Goal: Task Accomplishment & Management: Complete application form

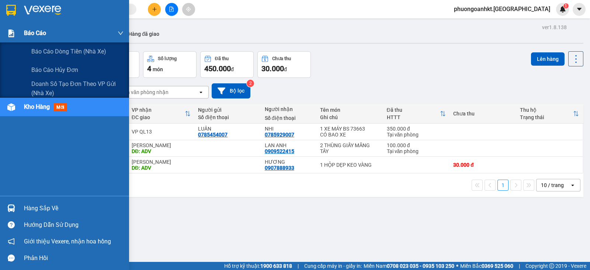
click at [37, 38] on div "Báo cáo" at bounding box center [74, 33] width 100 height 18
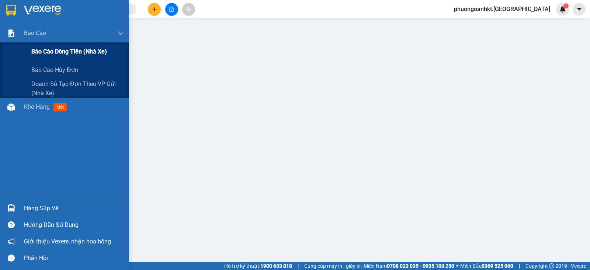
click at [50, 57] on div "Báo cáo dòng tiền (nhà xe)" at bounding box center [77, 51] width 92 height 18
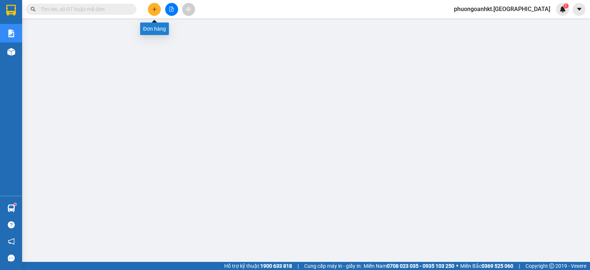
click at [152, 11] on icon "plus" at bounding box center [154, 9] width 5 height 5
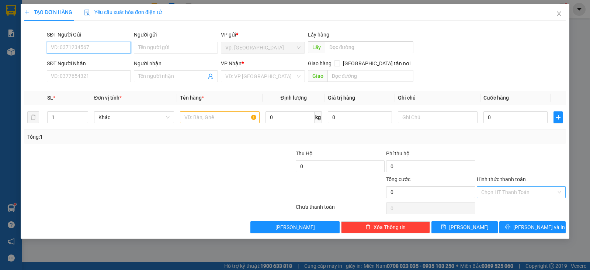
click at [558, 191] on div "Chọn HT Thanh Toán" at bounding box center [521, 192] width 89 height 12
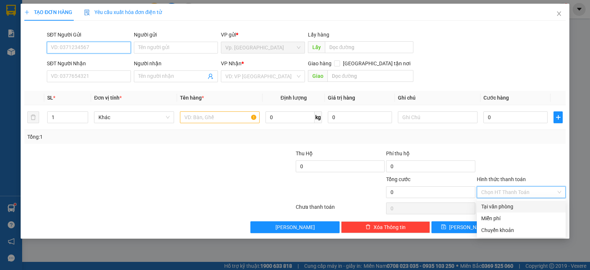
click at [107, 47] on input "SĐT Người Gửi" at bounding box center [89, 48] width 84 height 12
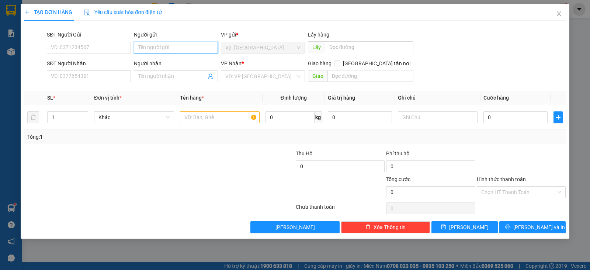
click at [197, 46] on input "Người gửi" at bounding box center [176, 48] width 84 height 12
click at [249, 50] on span "Vp. [GEOGRAPHIC_DATA]" at bounding box center [262, 47] width 75 height 11
click at [190, 48] on input "Người gửi" at bounding box center [176, 48] width 84 height 12
click at [212, 48] on input "Người gửi" at bounding box center [176, 48] width 84 height 12
click at [181, 45] on input "Người gửi" at bounding box center [176, 48] width 84 height 12
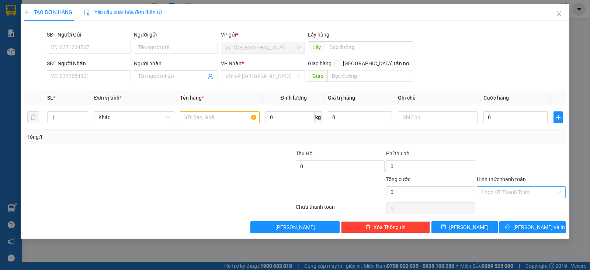
click at [553, 189] on input "Hình thức thanh toán" at bounding box center [518, 191] width 75 height 11
click at [537, 147] on div "Transit Pickup Surcharge Ids Transit Deliver Surcharge Ids Transit Deliver Surc…" at bounding box center [294, 130] width 541 height 206
click at [560, 188] on div "Chọn HT Thanh Toán" at bounding box center [521, 192] width 89 height 12
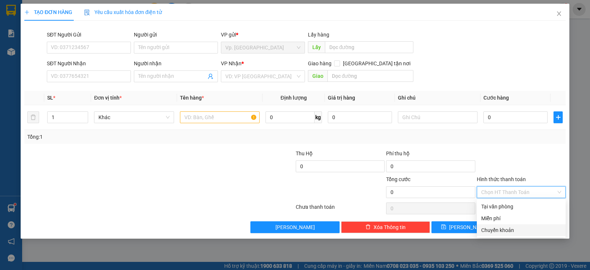
click at [516, 227] on div "Chuyển khoản" at bounding box center [521, 230] width 80 height 8
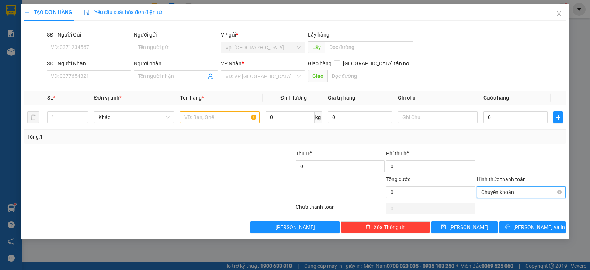
click at [556, 191] on span "Chuyển khoản" at bounding box center [521, 191] width 80 height 11
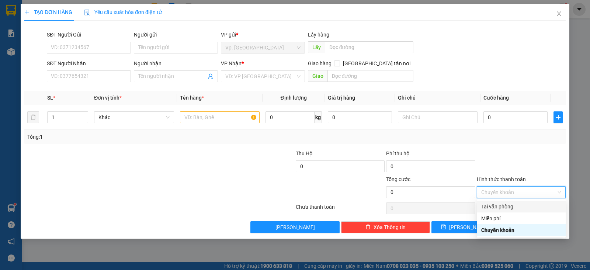
click at [505, 210] on div "Tại văn phòng" at bounding box center [521, 206] width 80 height 8
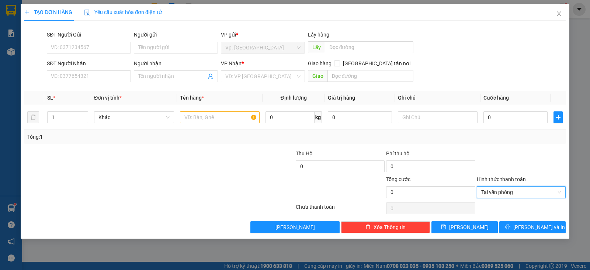
click at [528, 155] on div at bounding box center [521, 162] width 90 height 26
click at [224, 121] on input "text" at bounding box center [220, 117] width 80 height 12
drag, startPoint x: 229, startPoint y: 133, endPoint x: 212, endPoint y: 111, distance: 27.1
click at [212, 111] on input "text" at bounding box center [220, 117] width 80 height 12
click at [217, 114] on input "text" at bounding box center [220, 117] width 80 height 12
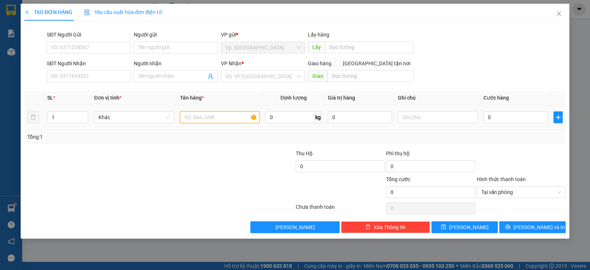
click at [219, 115] on input "text" at bounding box center [220, 117] width 80 height 12
click at [144, 121] on span "Khác" at bounding box center [133, 117] width 71 height 11
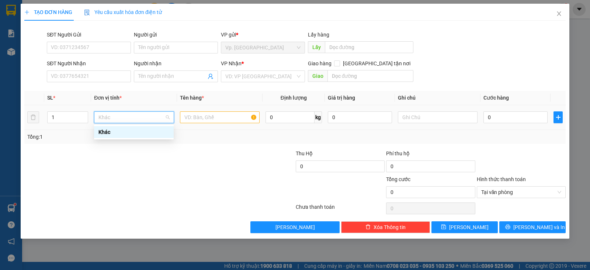
click at [142, 132] on div "Khác" at bounding box center [133, 132] width 71 height 8
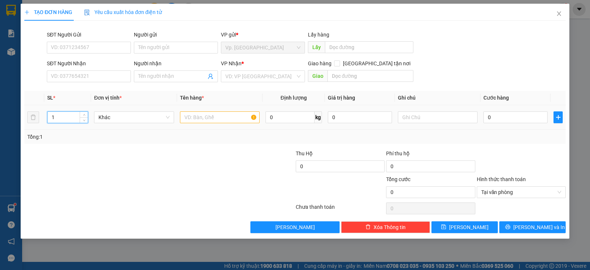
click at [56, 114] on input "1" at bounding box center [68, 117] width 40 height 11
click at [126, 116] on span "Khác" at bounding box center [133, 117] width 71 height 11
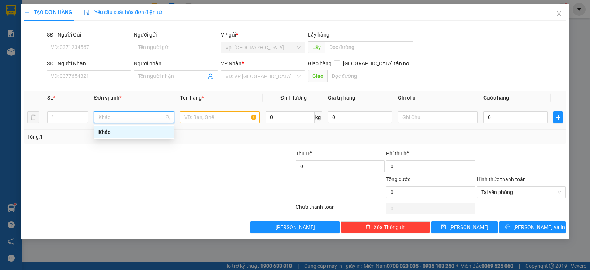
click at [165, 117] on span "Khác" at bounding box center [133, 117] width 71 height 11
click at [168, 115] on span "Khác" at bounding box center [133, 117] width 71 height 11
click at [133, 134] on div "Khác" at bounding box center [133, 132] width 71 height 8
click at [109, 121] on span "Khác" at bounding box center [133, 117] width 71 height 11
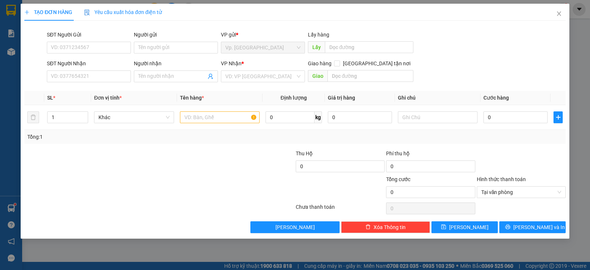
click at [366, 41] on div "Lấy hàng" at bounding box center [361, 36] width 106 height 11
click at [362, 48] on input "text" at bounding box center [369, 47] width 89 height 12
click at [318, 49] on span "Lấy" at bounding box center [316, 47] width 17 height 12
click at [260, 53] on div "VP gửi * Vp. Phan Rang" at bounding box center [263, 44] width 84 height 26
drag, startPoint x: 260, startPoint y: 50, endPoint x: 264, endPoint y: 51, distance: 3.8
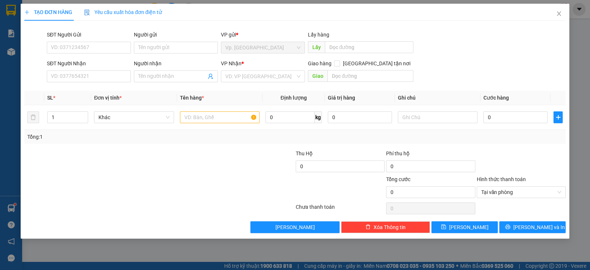
click at [261, 50] on span "Vp. [GEOGRAPHIC_DATA]" at bounding box center [262, 47] width 75 height 11
click at [265, 79] on input "search" at bounding box center [260, 76] width 70 height 11
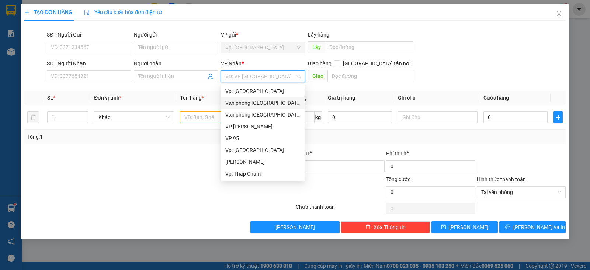
click at [253, 102] on div "Văn phòng [GEOGRAPHIC_DATA]" at bounding box center [262, 103] width 75 height 8
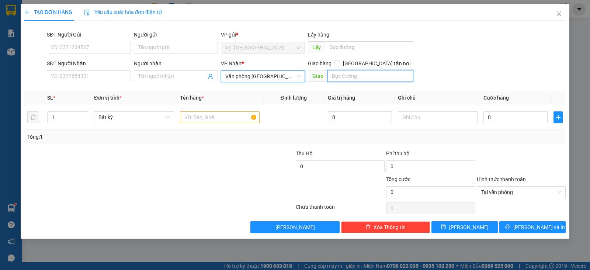
click at [356, 74] on input "text" at bounding box center [370, 76] width 86 height 12
click at [339, 62] on input "[GEOGRAPHIC_DATA] tận nơi" at bounding box center [336, 62] width 5 height 5
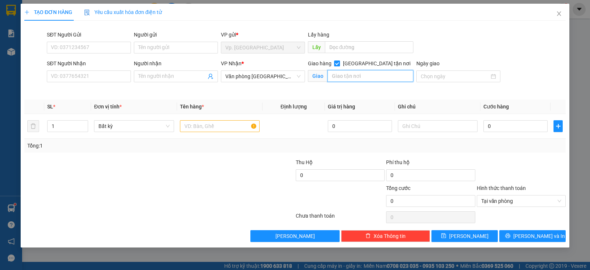
click at [376, 79] on input "text" at bounding box center [370, 76] width 86 height 12
click at [339, 64] on input "[GEOGRAPHIC_DATA] tận nơi" at bounding box center [336, 62] width 5 height 5
checkbox input "false"
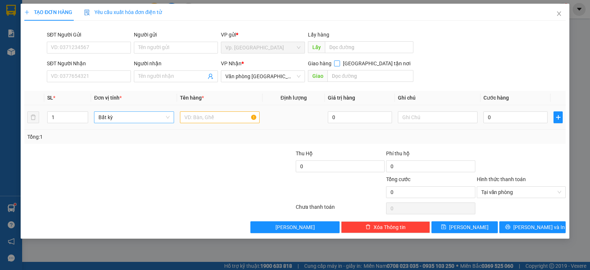
click at [114, 116] on span "Bất kỳ" at bounding box center [133, 117] width 71 height 11
click at [131, 119] on span "Bất kỳ" at bounding box center [133, 117] width 71 height 11
click at [135, 130] on div "Bất kỳ" at bounding box center [133, 132] width 71 height 8
click at [205, 117] on input "text" at bounding box center [220, 117] width 80 height 12
click at [246, 116] on input "text" at bounding box center [220, 117] width 80 height 12
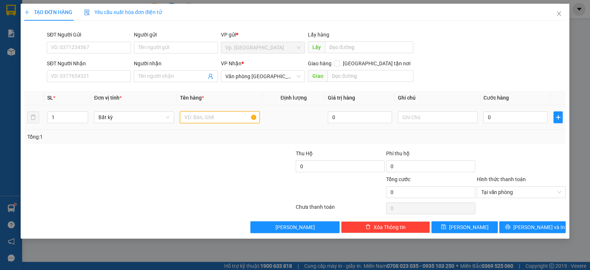
click at [246, 116] on input "text" at bounding box center [220, 117] width 80 height 12
drag, startPoint x: 246, startPoint y: 116, endPoint x: 208, endPoint y: 171, distance: 66.6
click at [208, 171] on div at bounding box center [250, 162] width 90 height 26
click at [256, 115] on input "text" at bounding box center [220, 117] width 80 height 12
click at [243, 118] on input "text" at bounding box center [220, 117] width 80 height 12
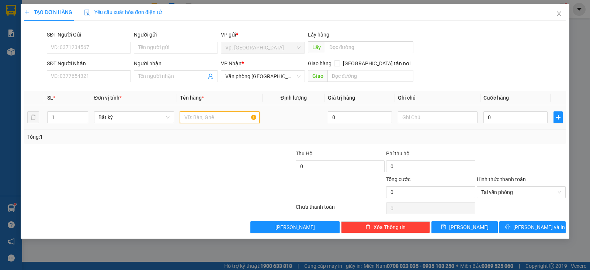
click at [243, 118] on input "text" at bounding box center [220, 117] width 80 height 12
click at [348, 119] on input "0" at bounding box center [360, 117] width 64 height 12
click at [448, 118] on input "text" at bounding box center [438, 117] width 80 height 12
click at [499, 118] on input "0" at bounding box center [515, 117] width 64 height 12
click at [555, 118] on icon "plus" at bounding box center [558, 117] width 6 height 6
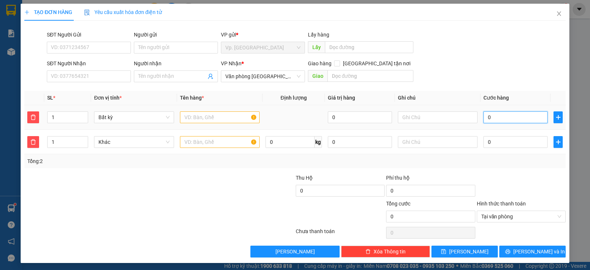
click at [499, 120] on input "0" at bounding box center [515, 117] width 64 height 12
click at [414, 190] on input "0" at bounding box center [430, 191] width 89 height 12
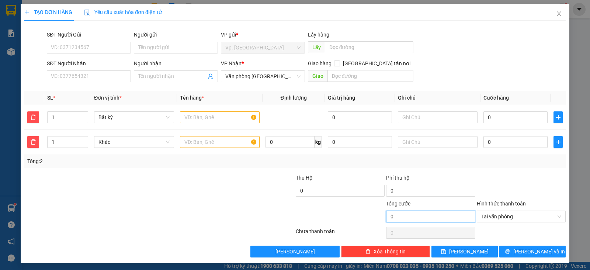
click at [400, 218] on input "0" at bounding box center [430, 216] width 89 height 12
click at [556, 13] on icon "close" at bounding box center [559, 14] width 6 height 6
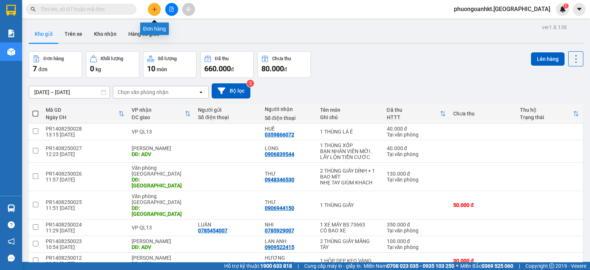
click at [156, 8] on icon "plus" at bounding box center [154, 9] width 5 height 5
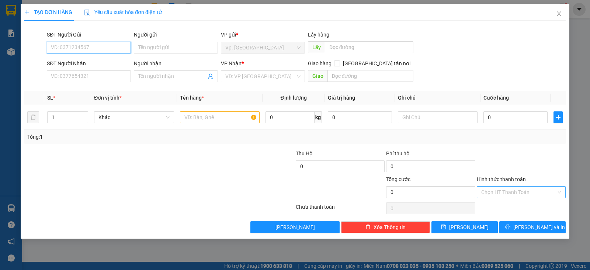
click at [558, 191] on div "Chọn HT Thanh Toán" at bounding box center [521, 192] width 89 height 12
click at [189, 157] on div at bounding box center [114, 162] width 181 height 26
drag, startPoint x: 230, startPoint y: 118, endPoint x: 222, endPoint y: 117, distance: 7.8
click at [229, 118] on input "text" at bounding box center [220, 117] width 80 height 12
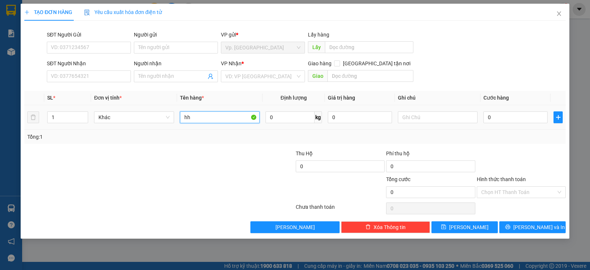
type input "h"
click at [130, 117] on span "Khác" at bounding box center [133, 117] width 71 height 11
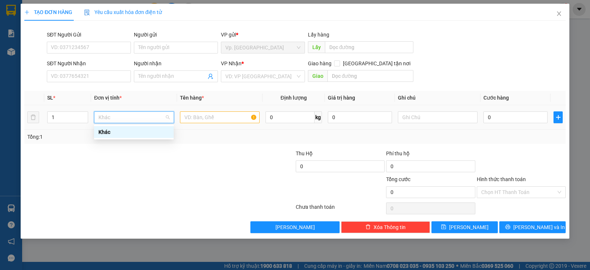
click at [129, 129] on div "Khác" at bounding box center [133, 132] width 71 height 8
click at [170, 119] on div "Khác" at bounding box center [134, 117] width 80 height 12
click at [131, 130] on div "Khác" at bounding box center [133, 132] width 71 height 8
click at [192, 115] on input "text" at bounding box center [220, 117] width 80 height 12
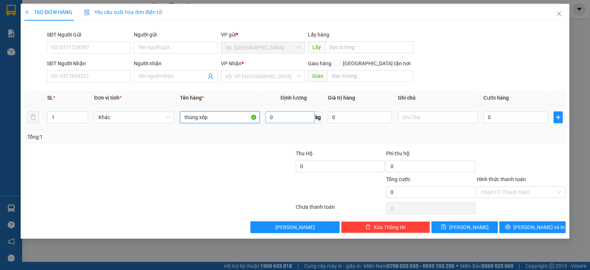
type input "thùng xốp"
click at [286, 119] on input "0" at bounding box center [289, 117] width 49 height 12
click at [286, 119] on input "text" at bounding box center [289, 117] width 49 height 12
click at [294, 122] on input "text" at bounding box center [289, 117] width 49 height 12
click at [304, 114] on input "text" at bounding box center [289, 117] width 49 height 12
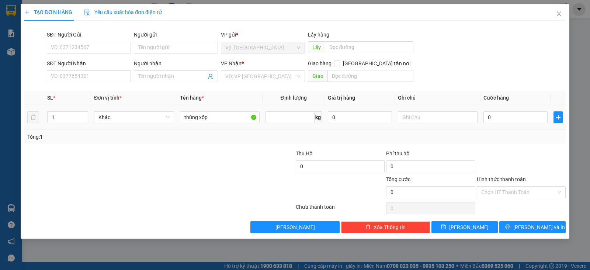
type input "0"
click at [324, 118] on td "0 kg" at bounding box center [293, 117] width 62 height 25
click at [286, 116] on input "0" at bounding box center [289, 117] width 49 height 12
click at [338, 116] on input "0" at bounding box center [360, 117] width 64 height 12
click at [454, 117] on input "text" at bounding box center [438, 117] width 80 height 12
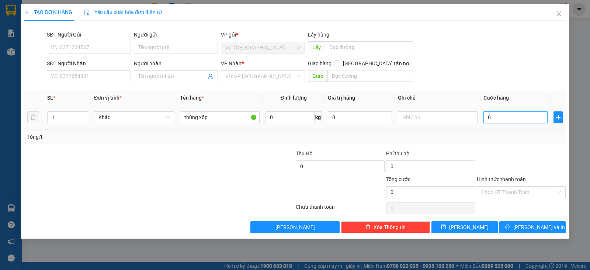
click at [499, 118] on input "0" at bounding box center [515, 117] width 64 height 12
click at [500, 118] on input "0" at bounding box center [515, 117] width 64 height 12
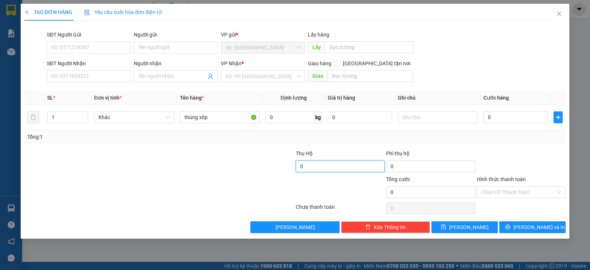
click at [332, 161] on input "0" at bounding box center [340, 166] width 89 height 12
click at [397, 166] on input "0" at bounding box center [430, 166] width 89 height 12
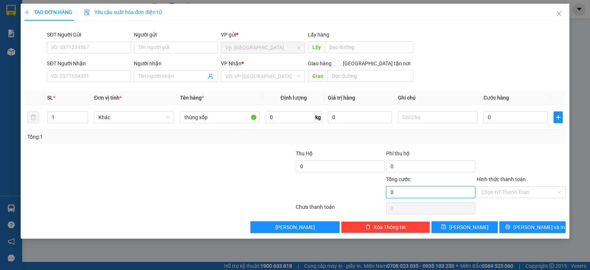
click at [418, 190] on input "0" at bounding box center [430, 192] width 89 height 12
click at [398, 190] on input "0" at bounding box center [430, 192] width 89 height 12
click at [390, 190] on input "0" at bounding box center [430, 192] width 89 height 12
click at [520, 189] on input "Hình thức thanh toán" at bounding box center [518, 191] width 75 height 11
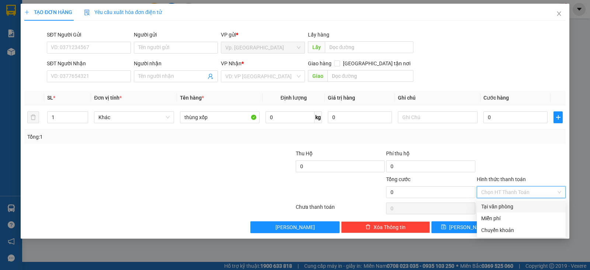
click at [559, 192] on div "Chọn HT Thanh Toán" at bounding box center [521, 192] width 89 height 12
click at [493, 227] on div "Chuyển khoản" at bounding box center [521, 230] width 80 height 8
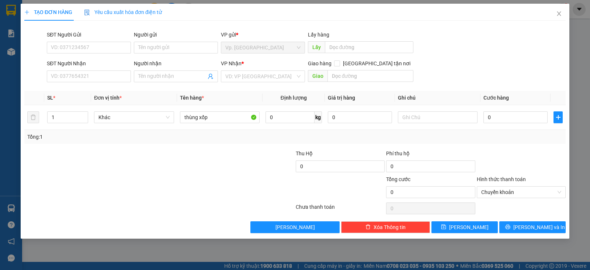
click at [540, 141] on div "Tổng: 1" at bounding box center [294, 137] width 541 height 14
click at [440, 192] on input "0" at bounding box center [430, 192] width 89 height 12
click at [329, 206] on div "Chưa thanh toán" at bounding box center [340, 209] width 90 height 13
click at [518, 191] on input "Hình thức thanh toán" at bounding box center [518, 191] width 75 height 11
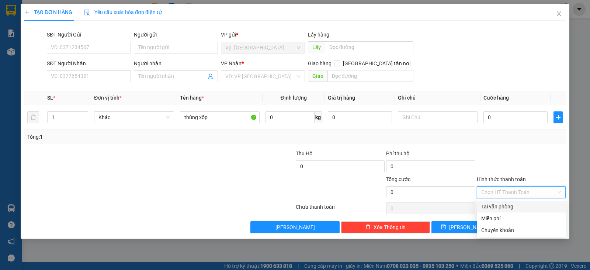
click at [492, 189] on input "Hình thức thanh toán" at bounding box center [518, 191] width 75 height 11
click at [559, 190] on div "Chọn HT Thanh Toán" at bounding box center [521, 192] width 89 height 12
click at [540, 155] on div at bounding box center [521, 162] width 90 height 26
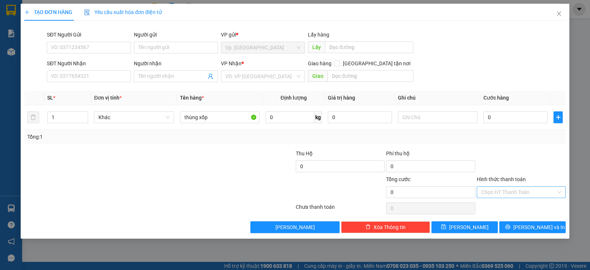
click at [556, 191] on div "Chọn HT Thanh Toán" at bounding box center [521, 192] width 89 height 12
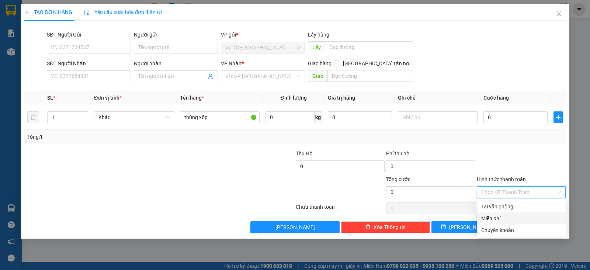
click at [126, 177] on div at bounding box center [114, 188] width 181 height 26
